Goal: Book appointment/travel/reservation

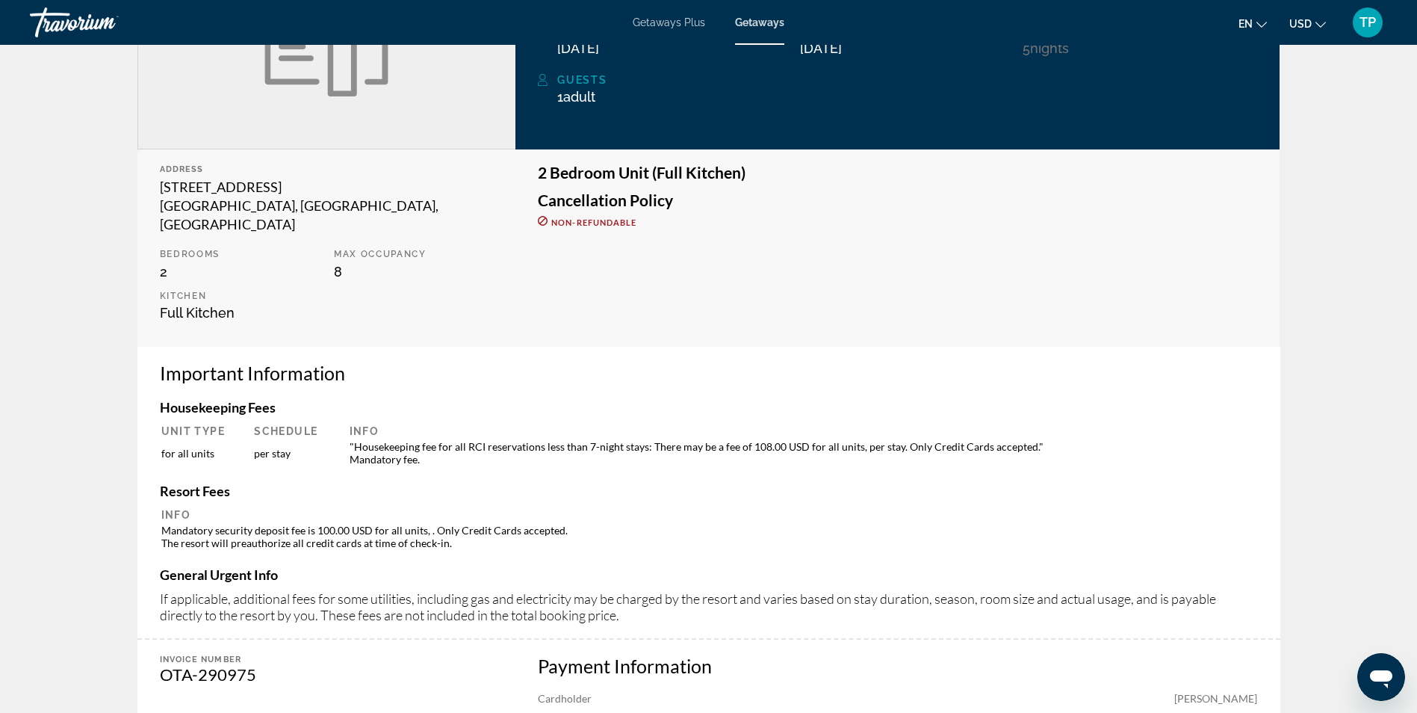
scroll to position [299, 0]
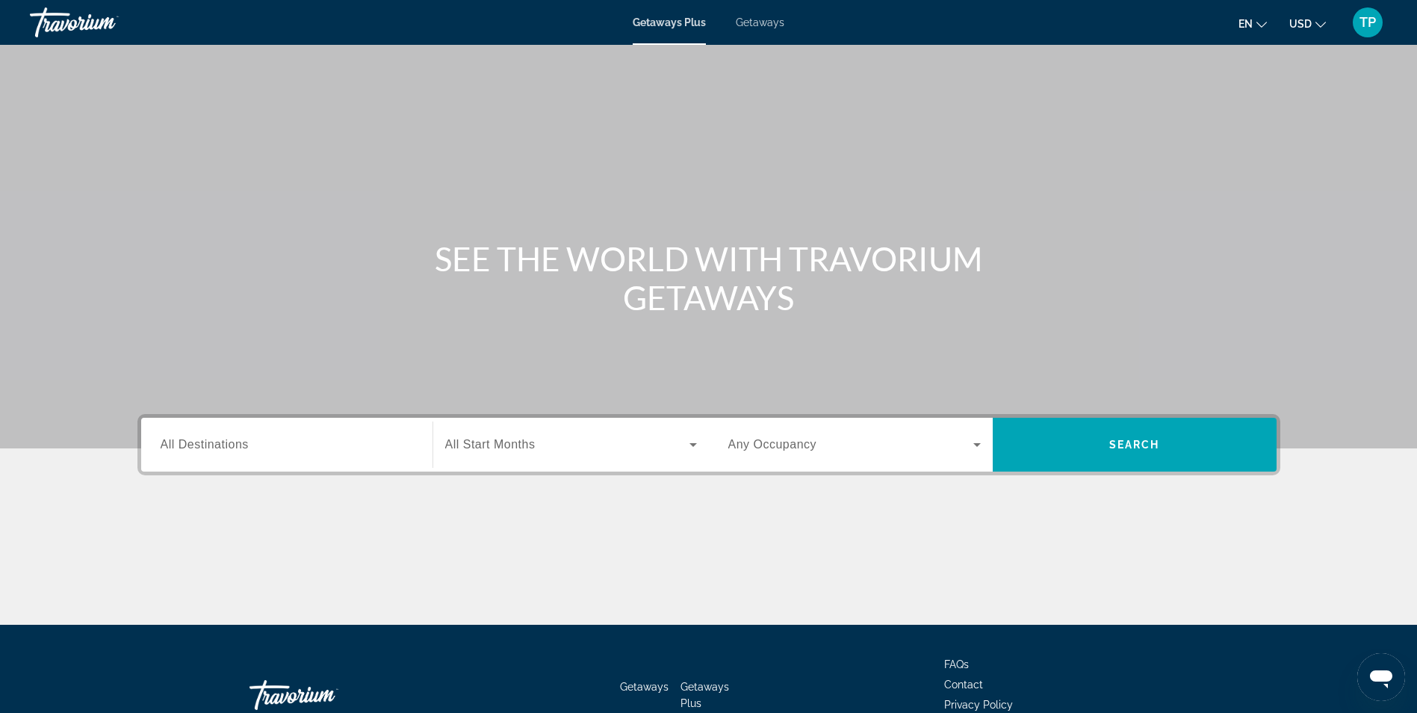
click at [231, 448] on span "All Destinations" at bounding box center [205, 444] width 88 height 13
click at [231, 448] on input "Destination All Destinations" at bounding box center [287, 445] width 253 height 18
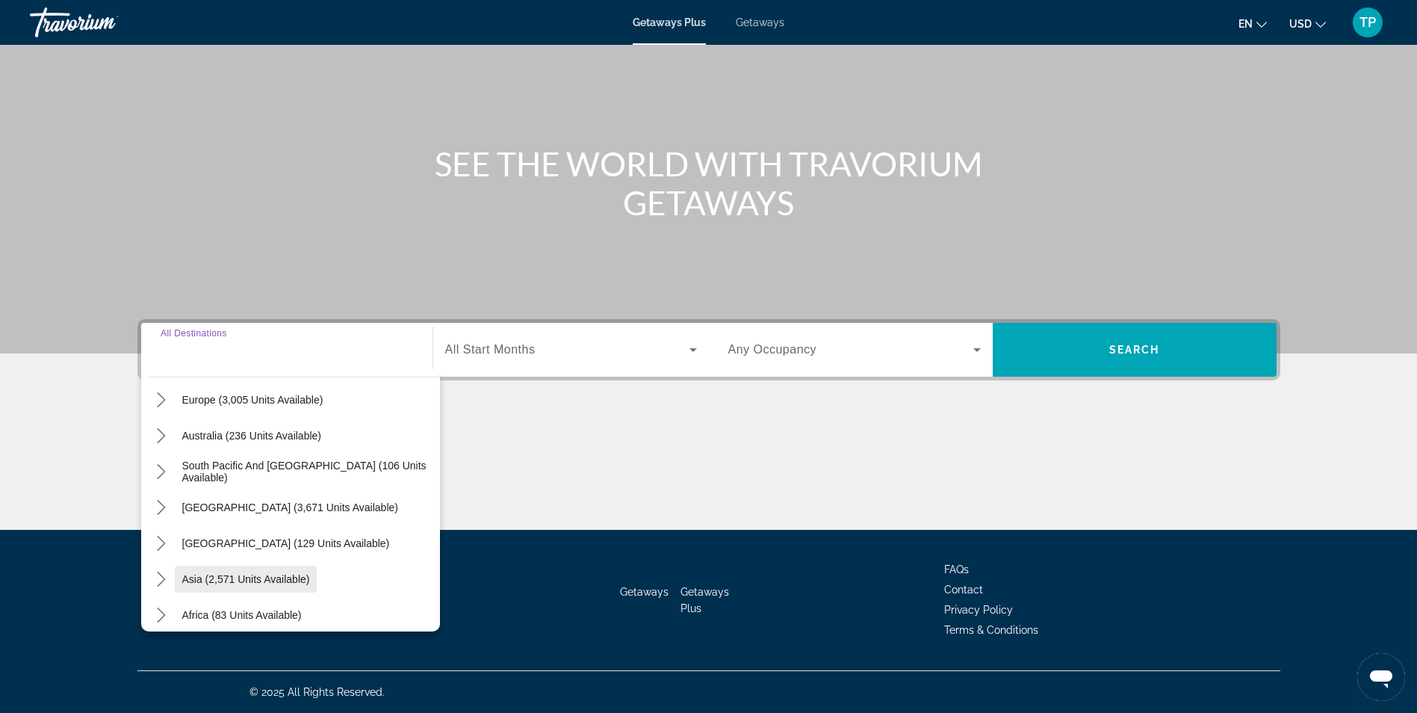
scroll to position [242, 0]
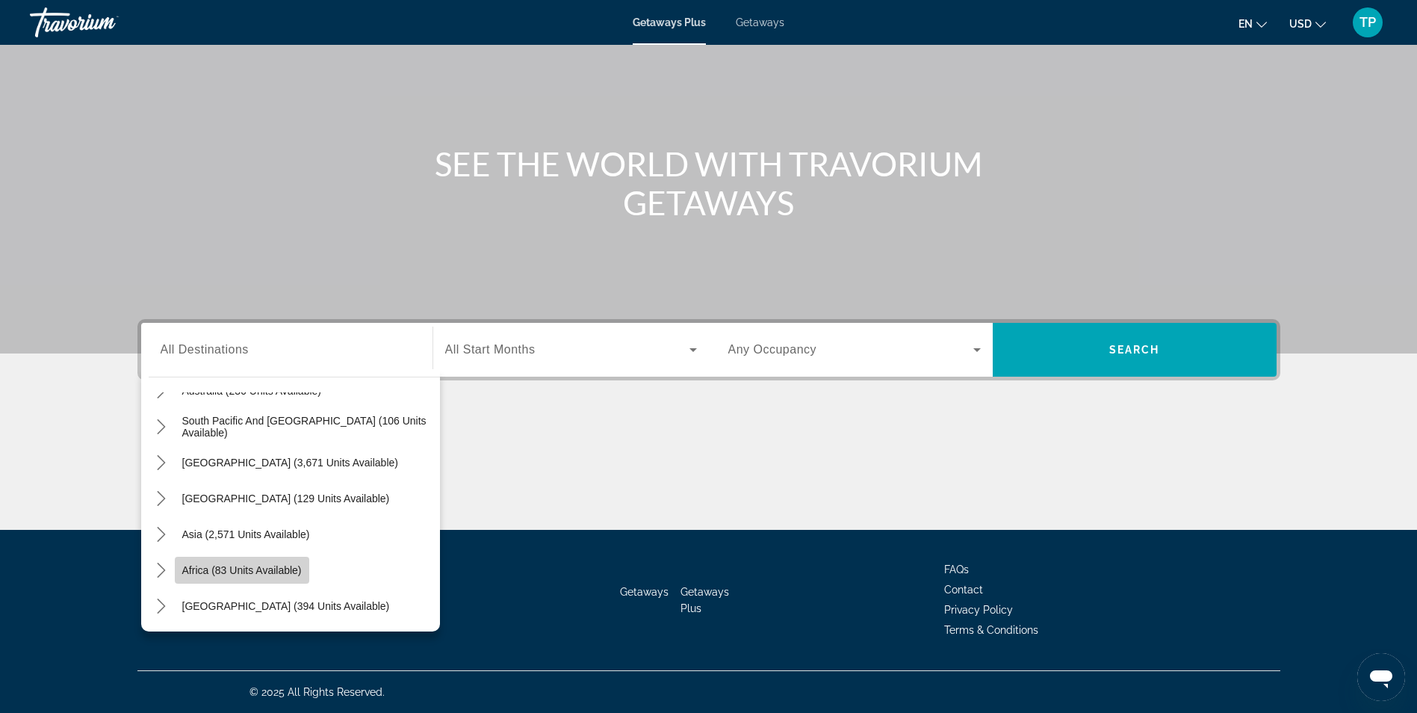
click at [239, 576] on span "Select destination: Africa (83 units available)" at bounding box center [242, 570] width 135 height 36
type input "**********"
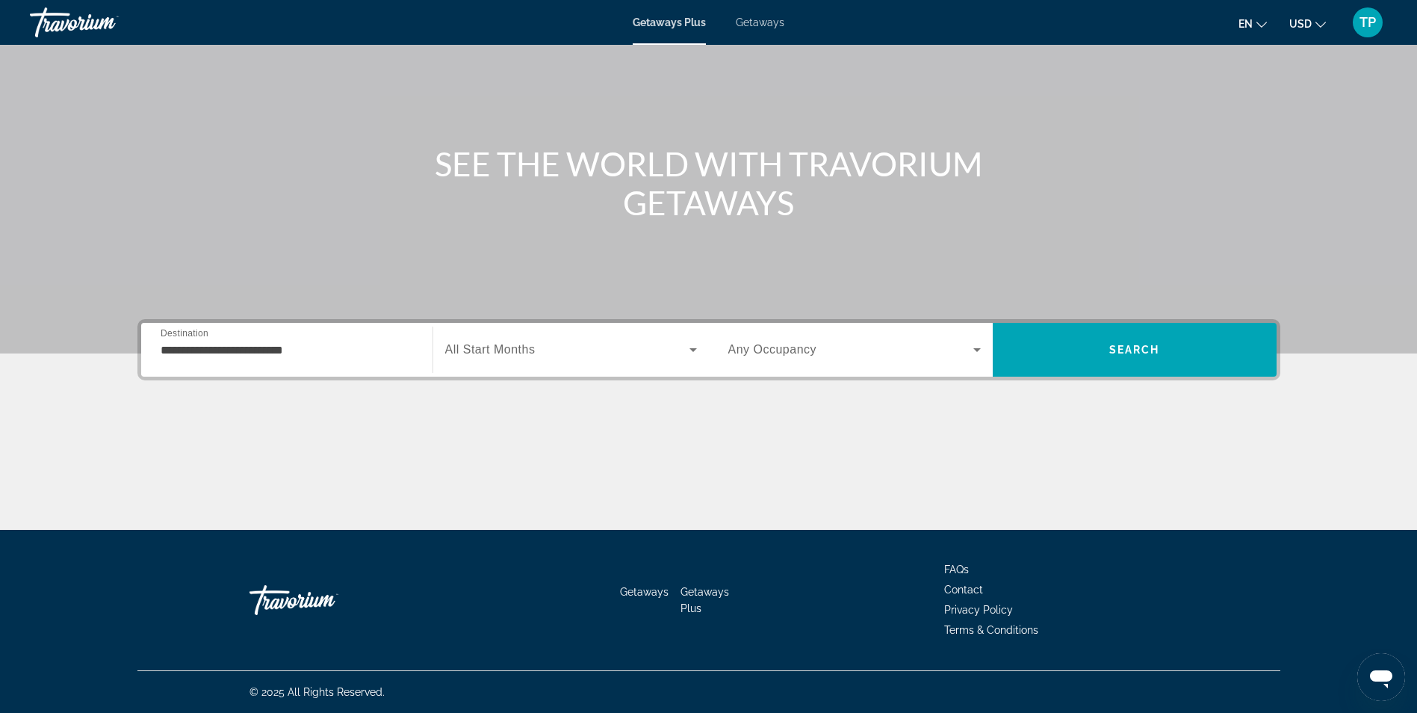
click at [517, 344] on span "All Start Months" at bounding box center [490, 349] width 90 height 13
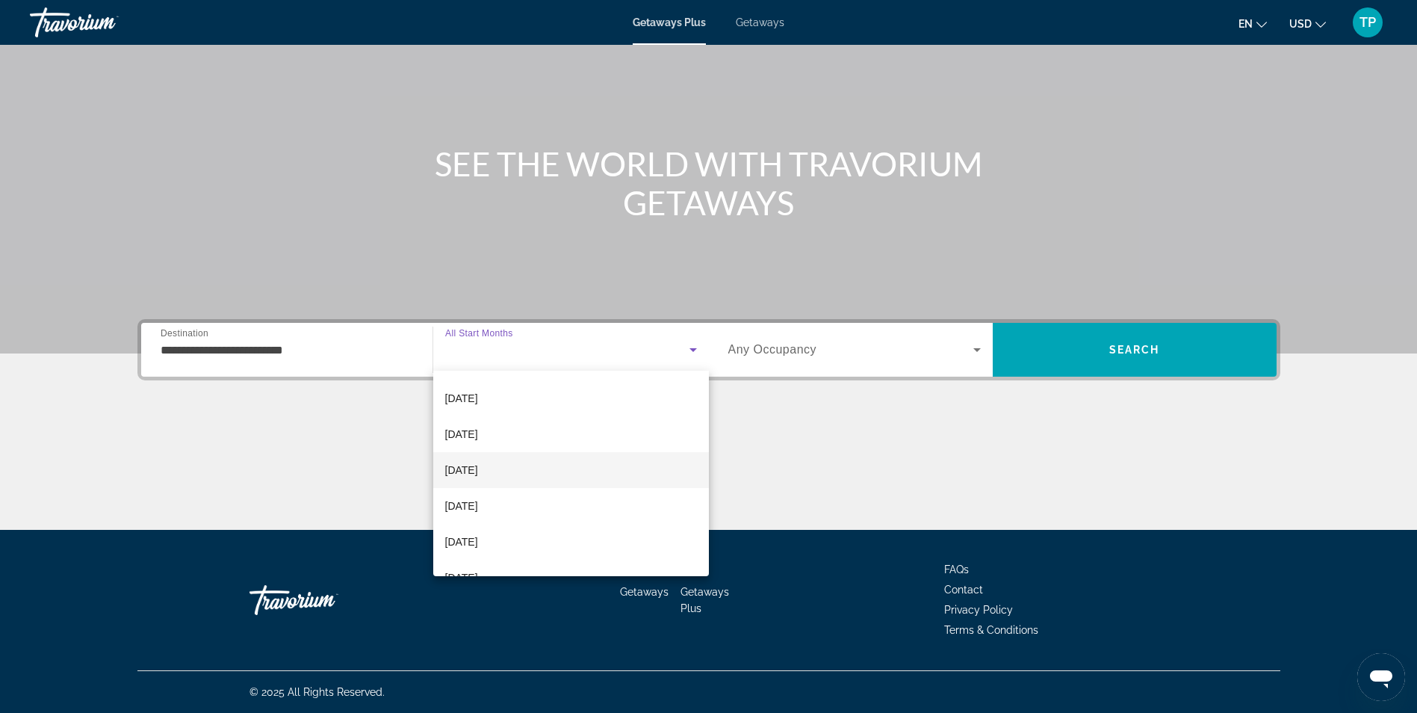
scroll to position [149, 0]
click at [464, 454] on span "March 2026" at bounding box center [461, 460] width 33 height 18
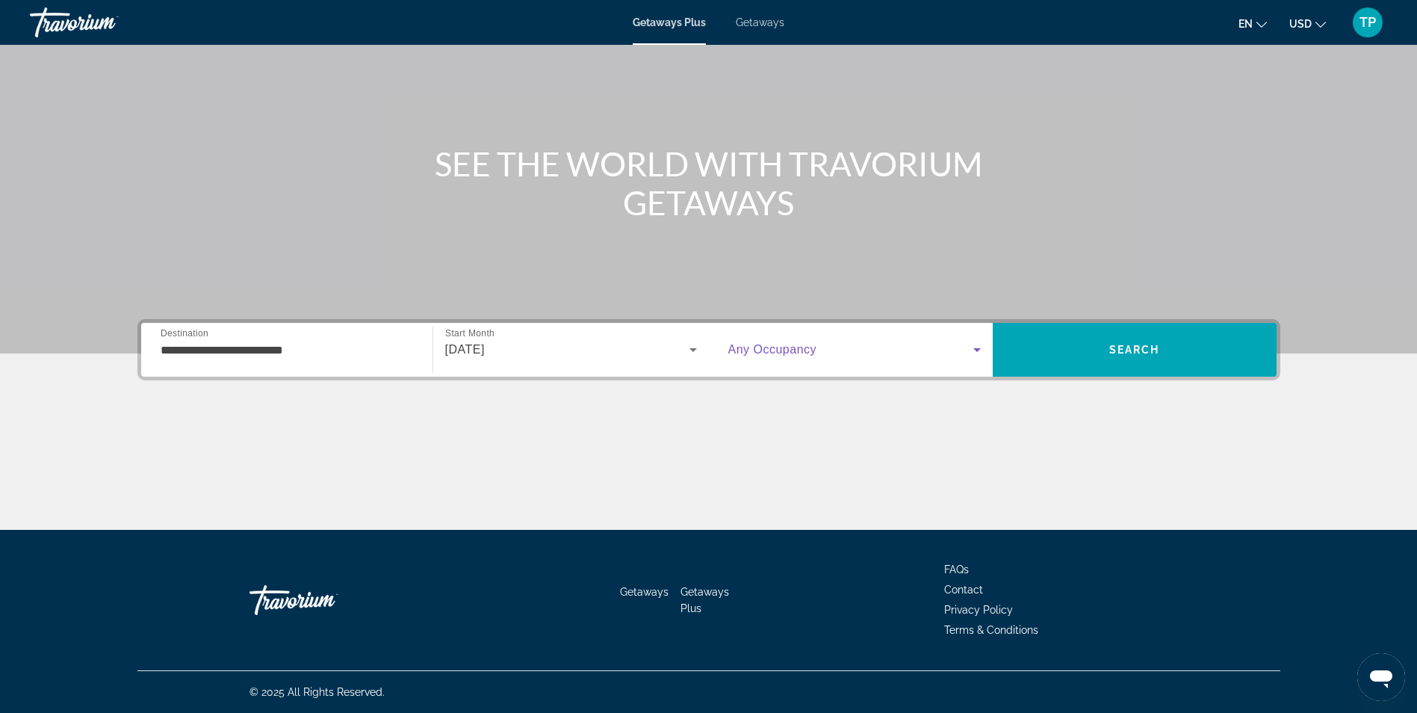
click at [853, 356] on span "Search widget" at bounding box center [851, 350] width 245 height 18
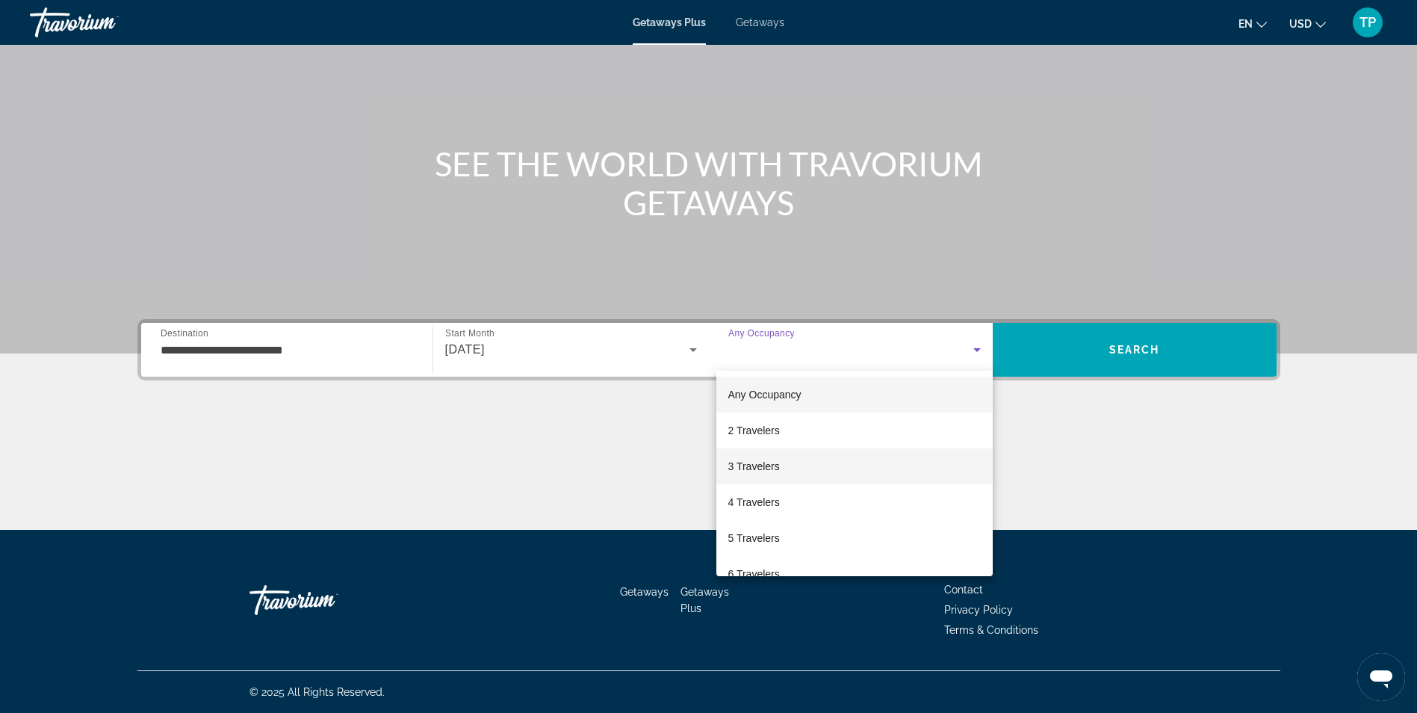
click at [776, 457] on mat-option "3 Travelers" at bounding box center [855, 466] width 276 height 36
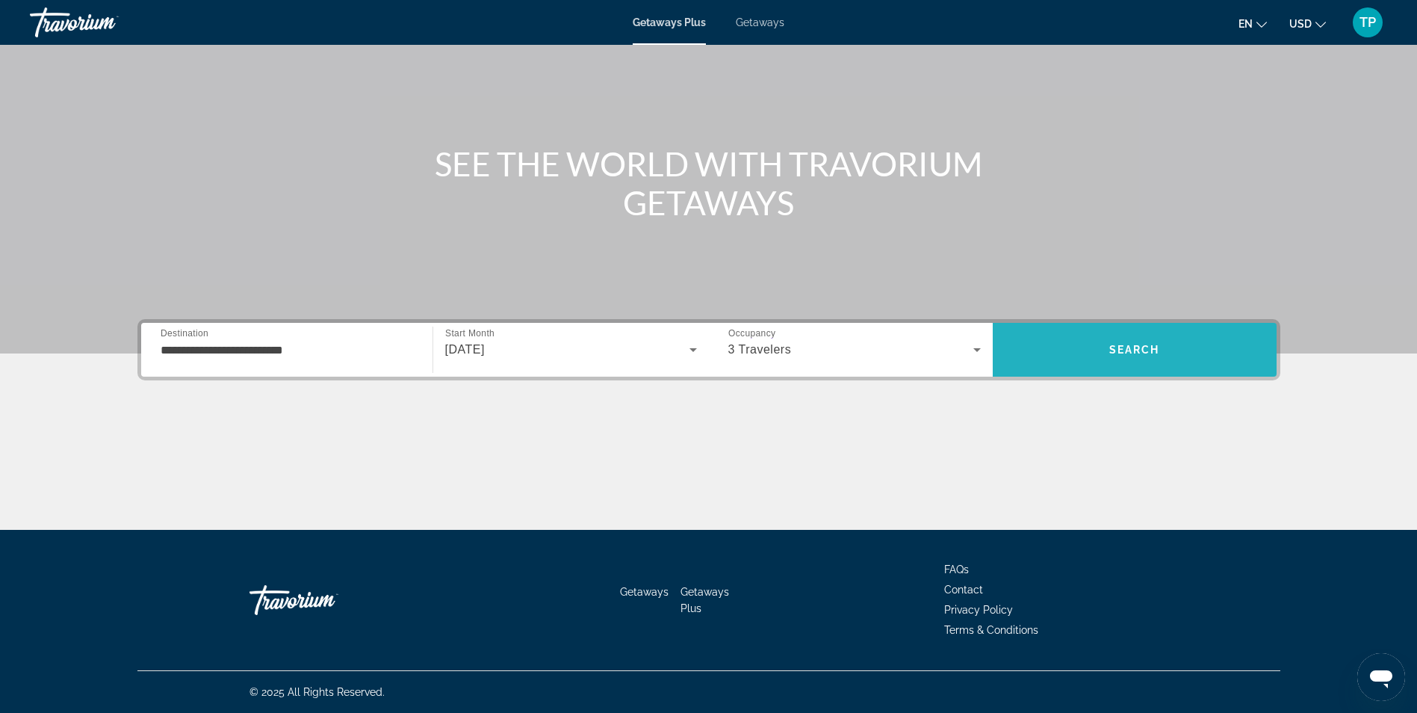
click at [1113, 352] on span "Search" at bounding box center [1135, 350] width 51 height 12
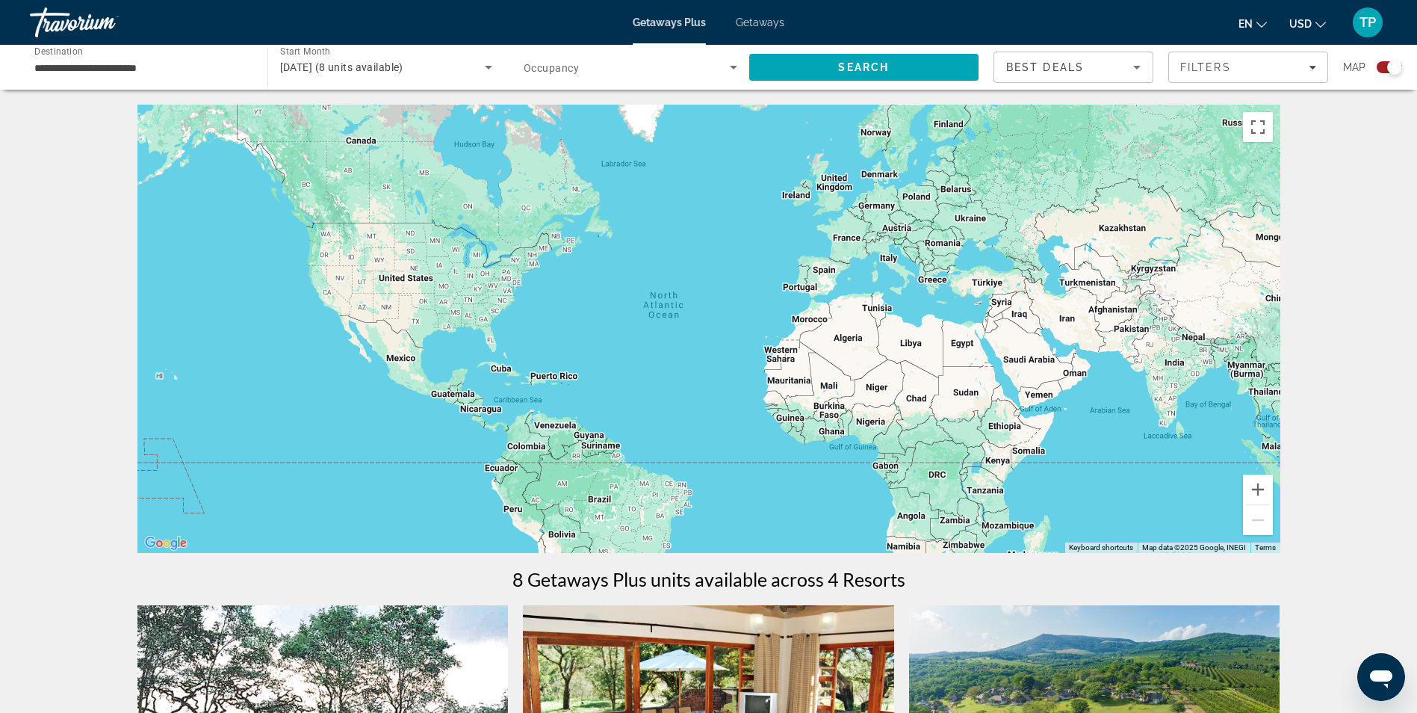
click at [762, 28] on span "Getaways" at bounding box center [760, 22] width 49 height 12
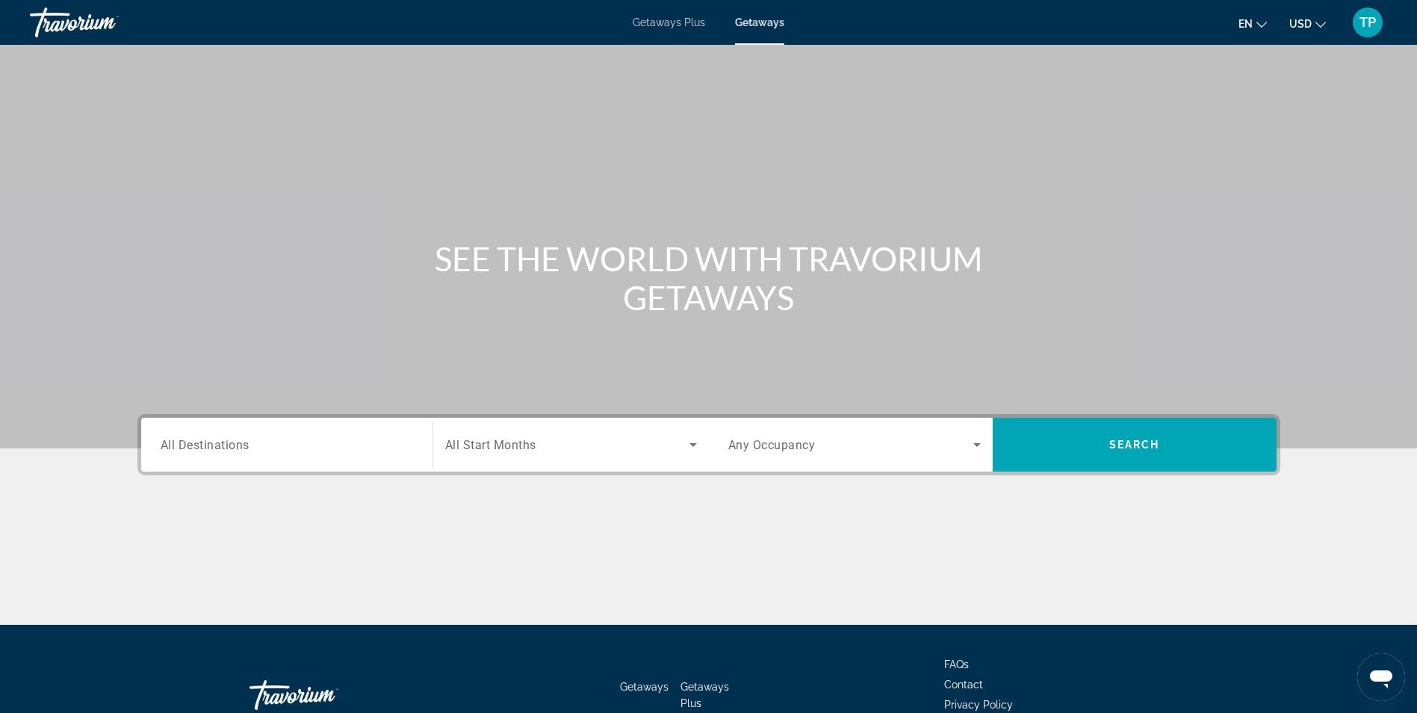
click at [312, 440] on input "Destination All Destinations" at bounding box center [287, 445] width 253 height 18
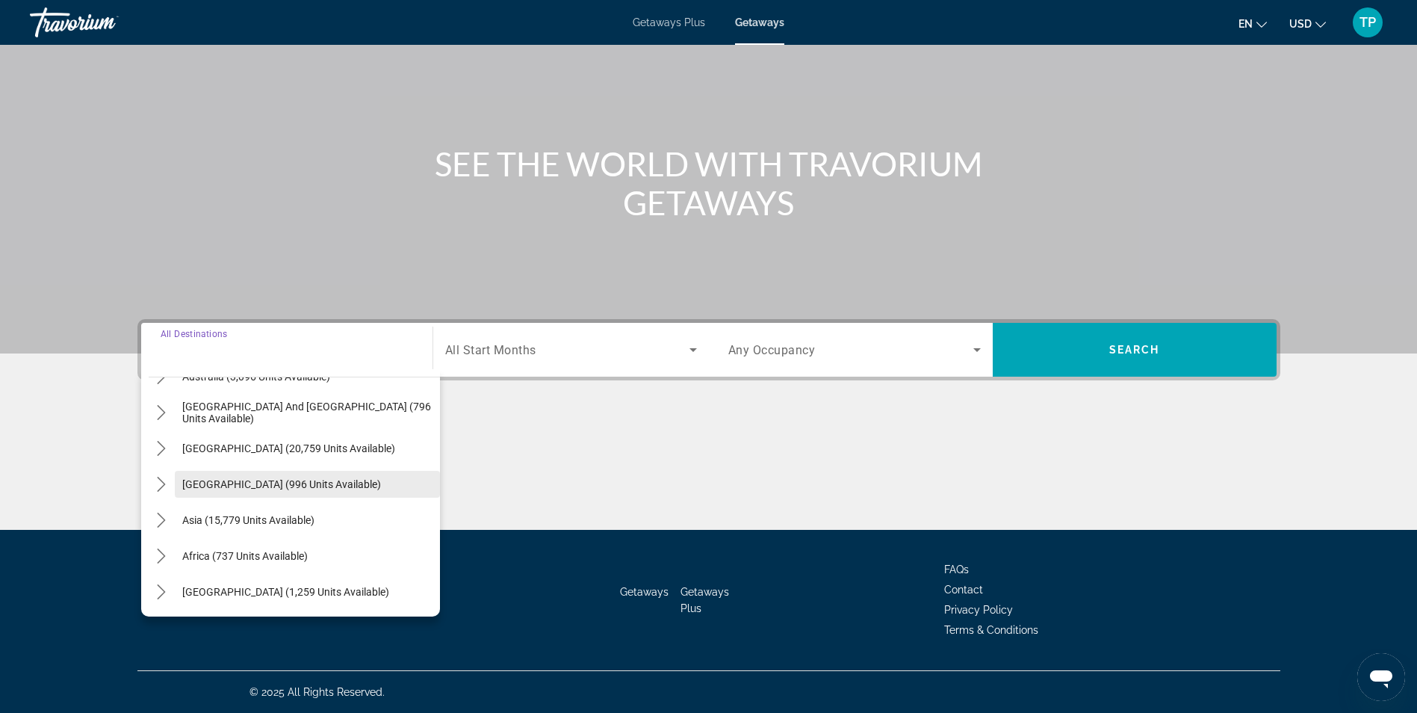
scroll to position [242, 0]
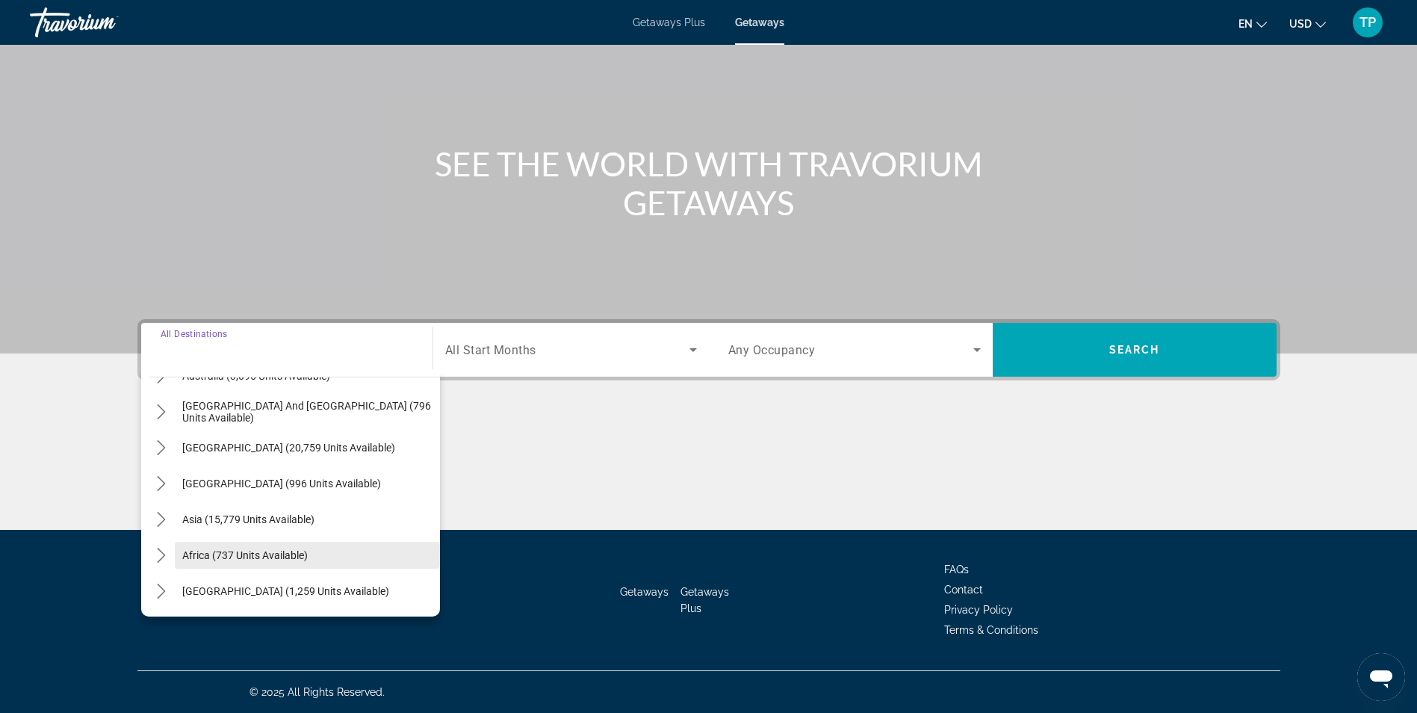
click at [250, 553] on span "Africa (737 units available)" at bounding box center [245, 555] width 126 height 12
type input "**********"
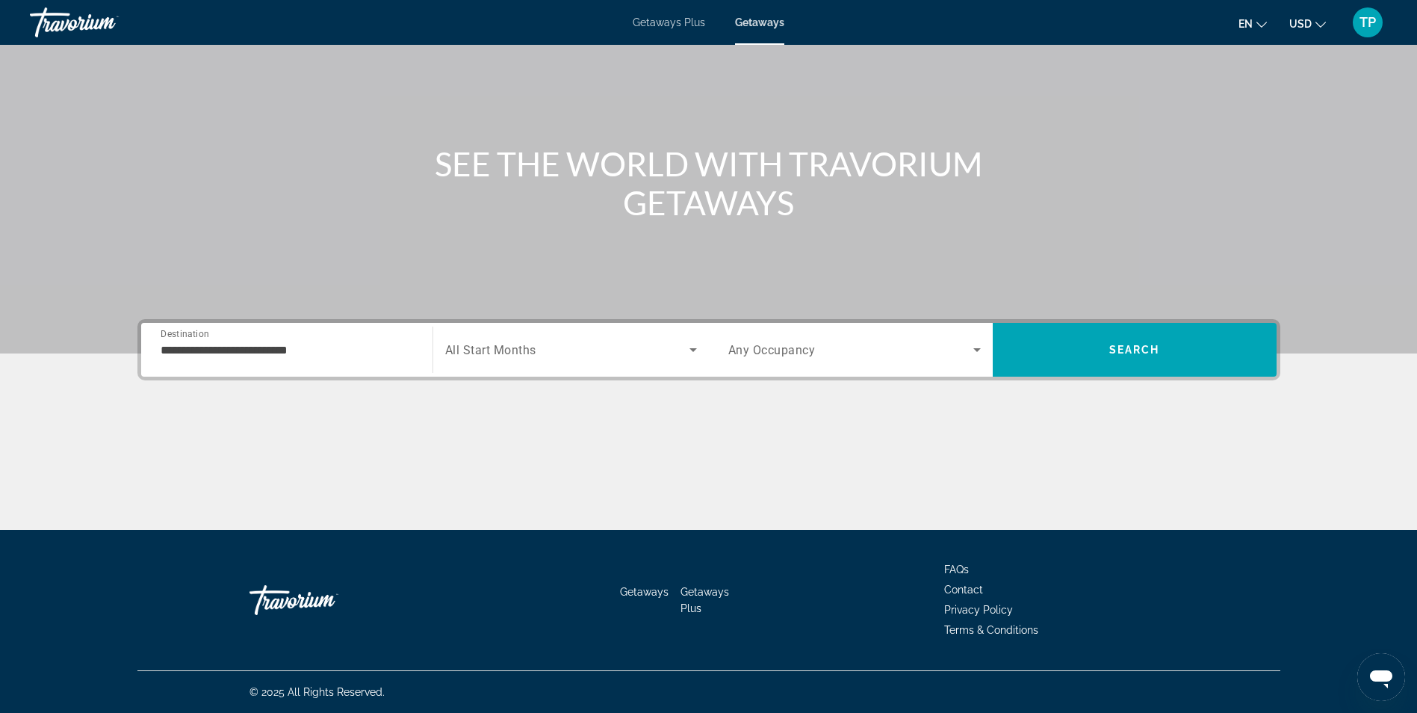
click at [519, 347] on span "All Start Months" at bounding box center [490, 350] width 91 height 14
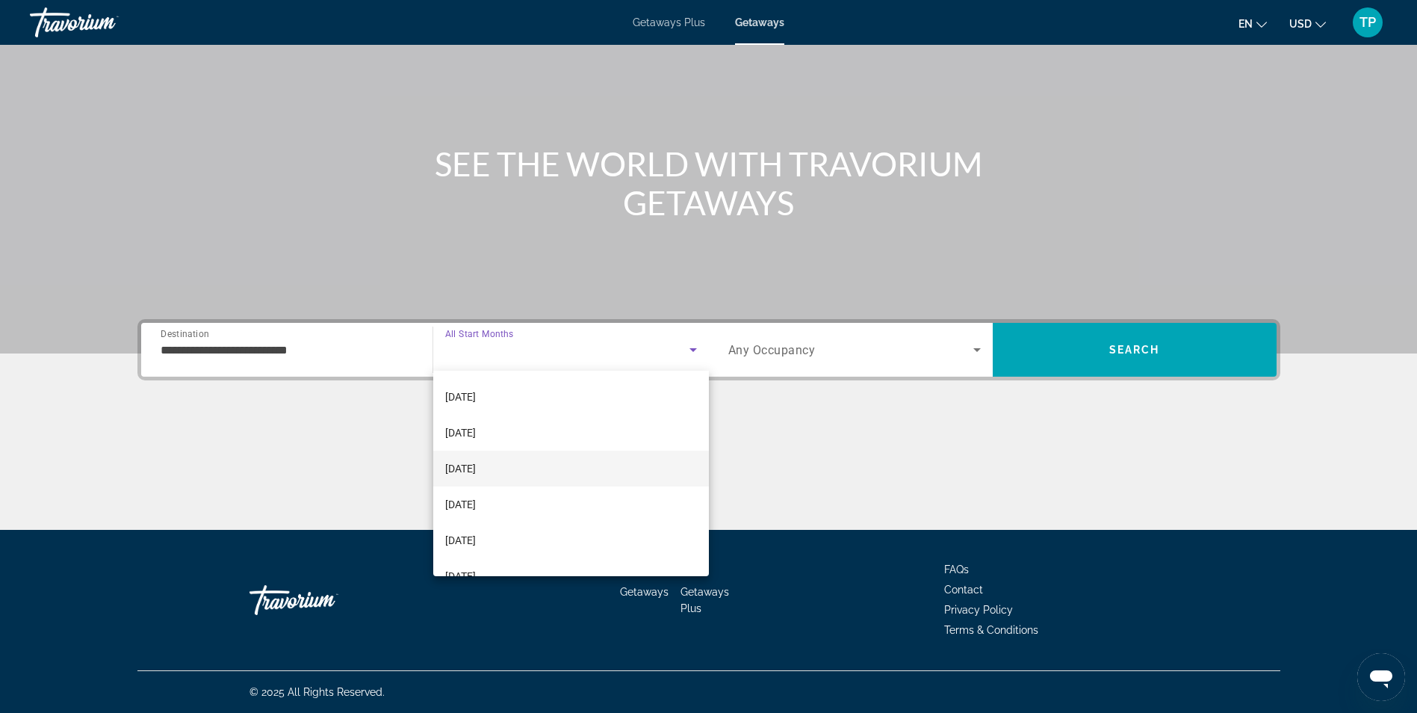
scroll to position [149, 0]
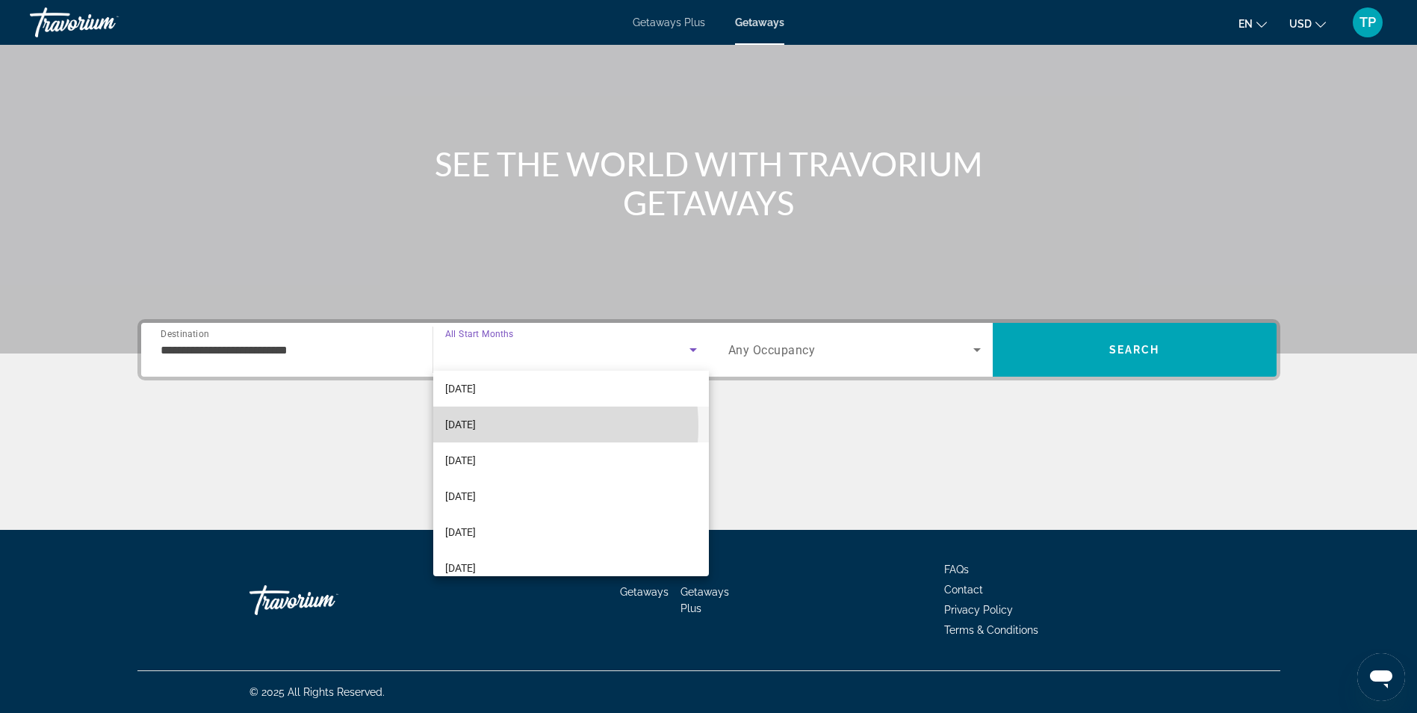
click at [476, 427] on span "February 2026" at bounding box center [460, 424] width 31 height 18
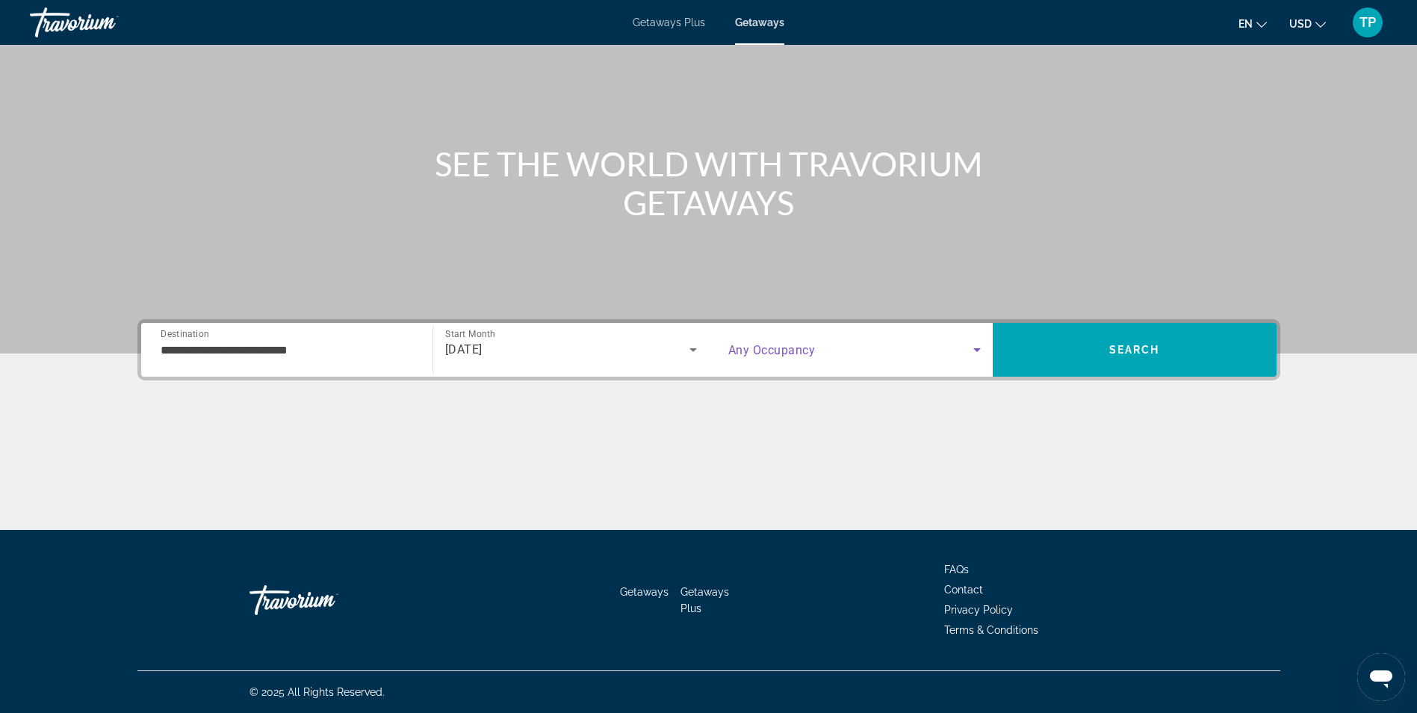
click at [971, 352] on icon "Search widget" at bounding box center [977, 350] width 18 height 18
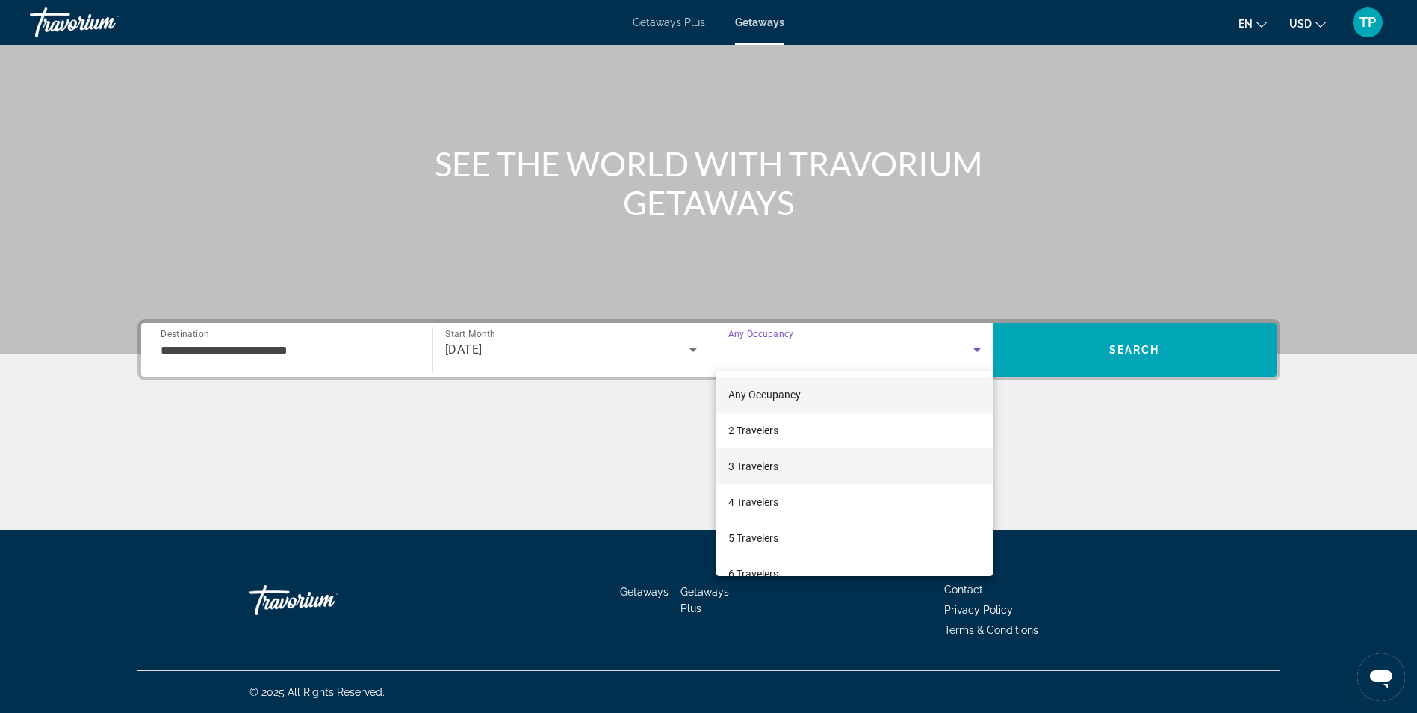
click at [757, 465] on span "3 Travelers" at bounding box center [754, 466] width 50 height 18
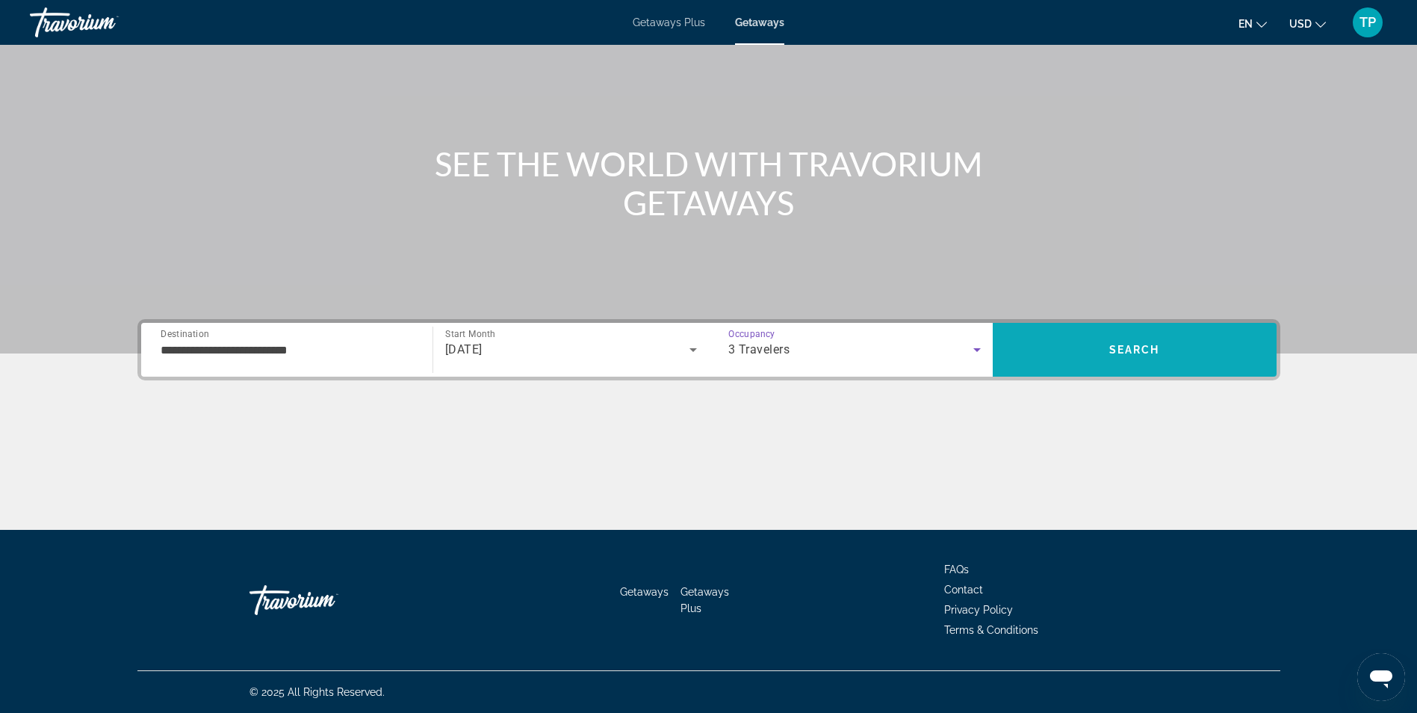
click at [1137, 337] on span "Search" at bounding box center [1135, 350] width 284 height 36
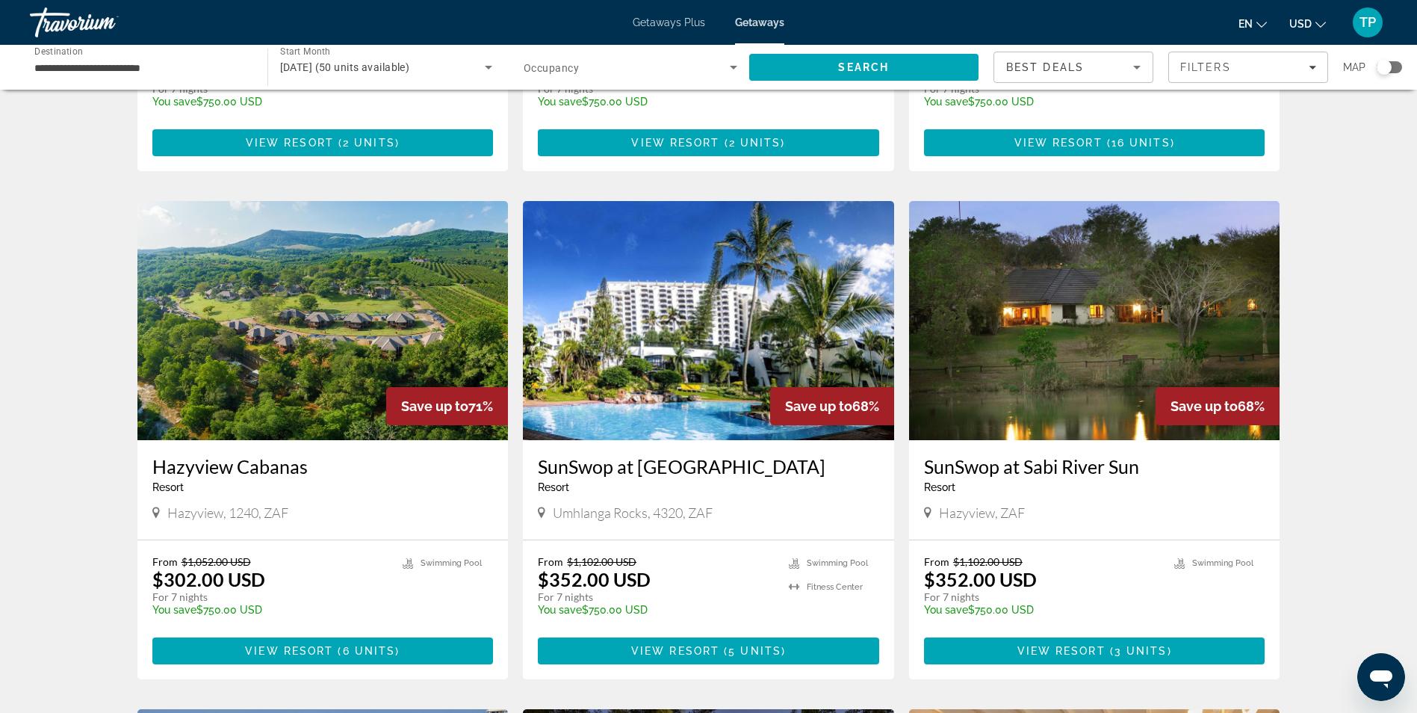
scroll to position [448, 0]
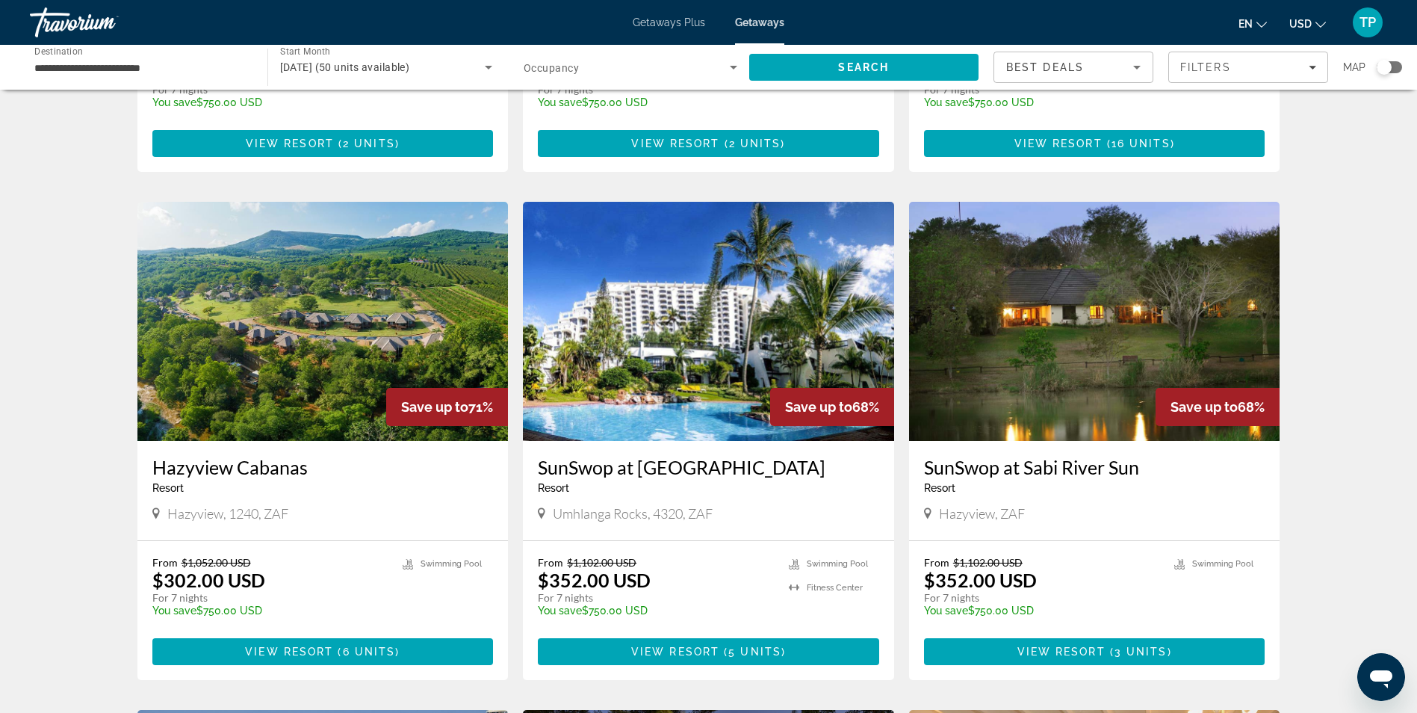
click at [646, 350] on img "Main content" at bounding box center [708, 321] width 371 height 239
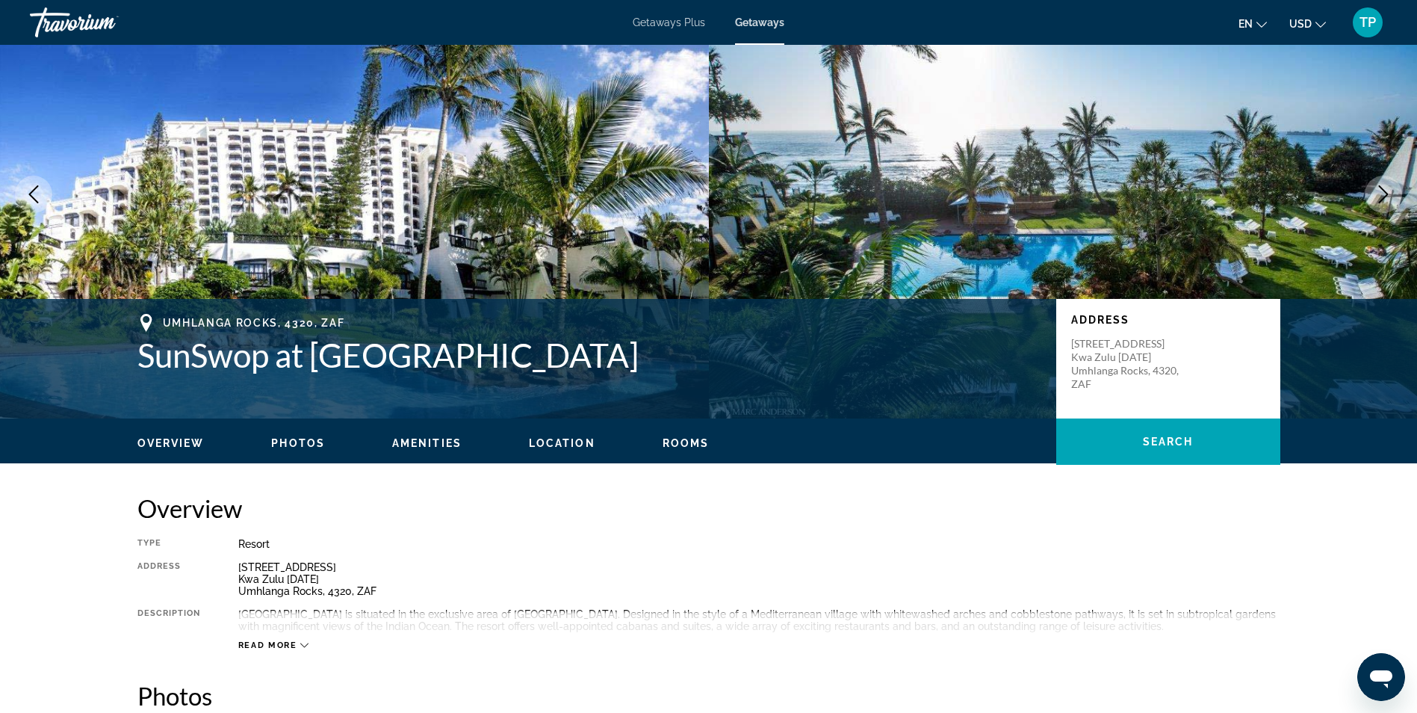
scroll to position [149, 0]
